Goal: Information Seeking & Learning: Find specific fact

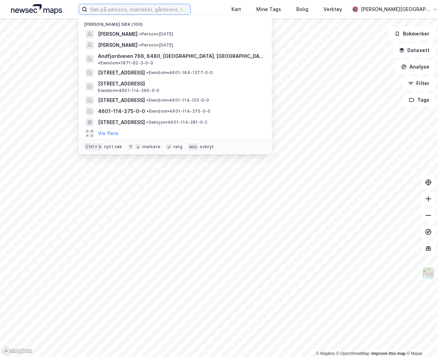
click at [129, 9] on input at bounding box center [138, 9] width 103 height 10
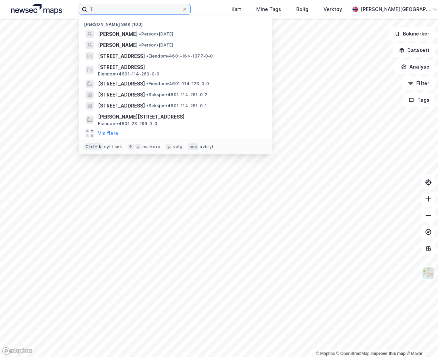
paste input "[PERSON_NAME] [STREET_ADDRESS]"
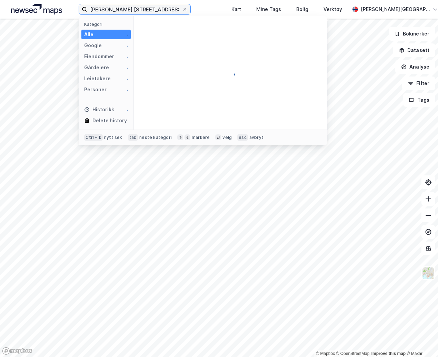
type input "[PERSON_NAME] [STREET_ADDRESS]"
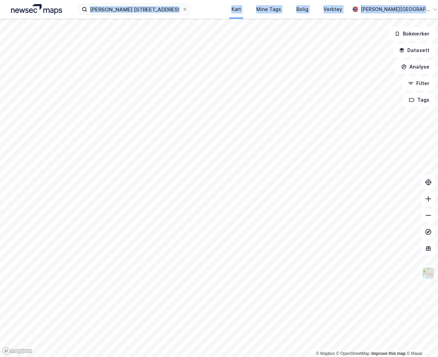
drag, startPoint x: 135, startPoint y: 3, endPoint x: 214, endPoint y: -18, distance: 81.9
click at [214, 0] on html "[PERSON_NAME] Klokkervegen 3 Kart Mine Tags Bolig Verktøy [PERSON_NAME] © Mapbo…" at bounding box center [219, 178] width 438 height 357
click at [186, 9] on icon at bounding box center [184, 9] width 3 height 3
click at [182, 9] on input "[PERSON_NAME] [STREET_ADDRESS]" at bounding box center [134, 9] width 95 height 10
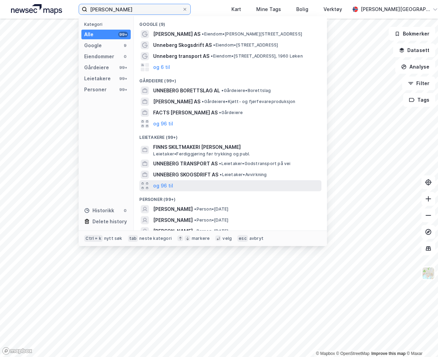
scroll to position [17, 0]
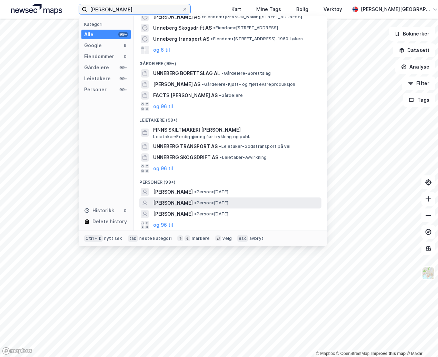
type input "[PERSON_NAME]"
click at [193, 202] on div "[PERSON_NAME] • Person • [DATE]" at bounding box center [236, 203] width 167 height 8
